Goal: Find specific page/section: Find specific page/section

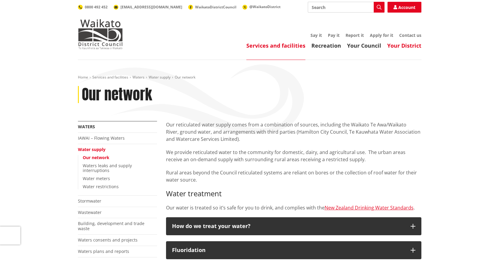
click at [411, 45] on link "Your District" at bounding box center [405, 45] width 34 height 7
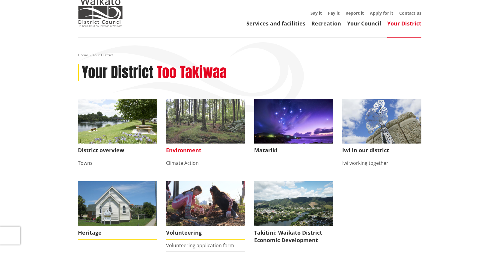
scroll to position [60, 0]
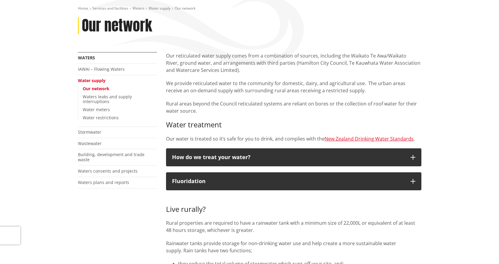
scroll to position [90, 0]
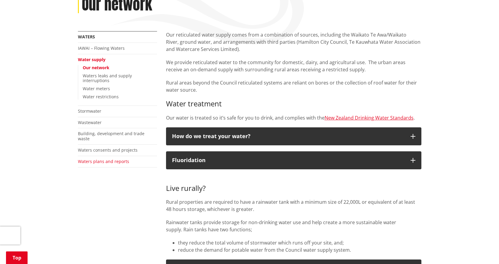
click at [105, 159] on link "Waters plans and reports" at bounding box center [103, 162] width 51 height 6
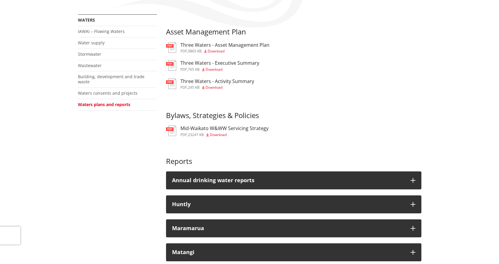
scroll to position [180, 0]
